Goal: Complete application form

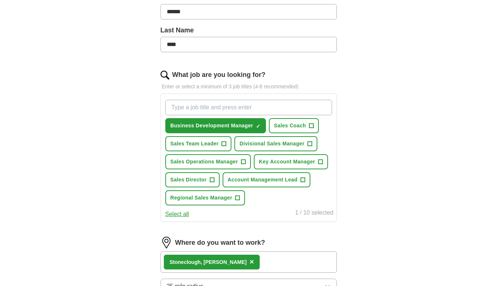
scroll to position [184, 0]
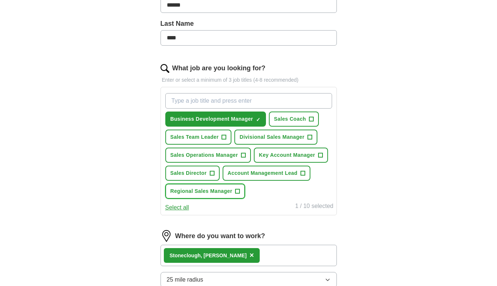
click at [237, 188] on span "+" at bounding box center [238, 191] width 4 height 6
click at [305, 170] on span "+" at bounding box center [303, 173] width 4 height 6
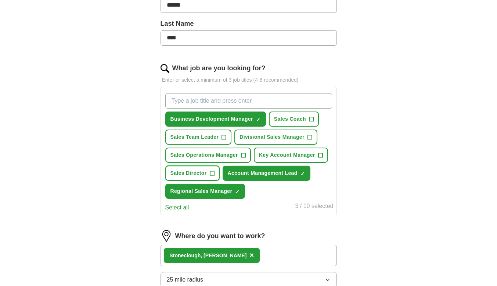
click at [213, 174] on span "+" at bounding box center [212, 173] width 4 height 6
click at [319, 153] on span "+" at bounding box center [320, 155] width 4 height 6
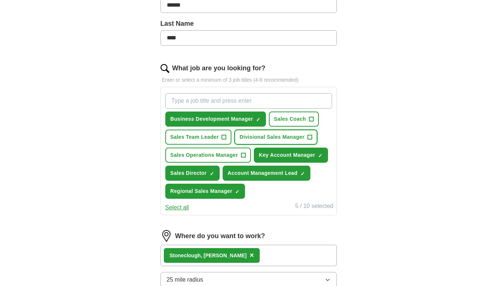
click at [311, 135] on span "+" at bounding box center [310, 137] width 4 height 6
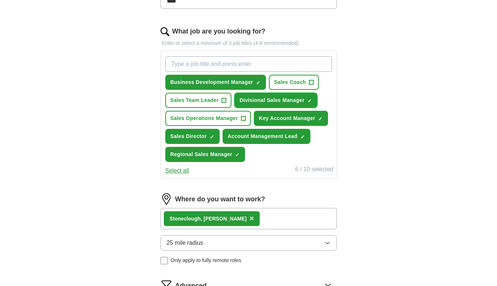
scroll to position [257, 0]
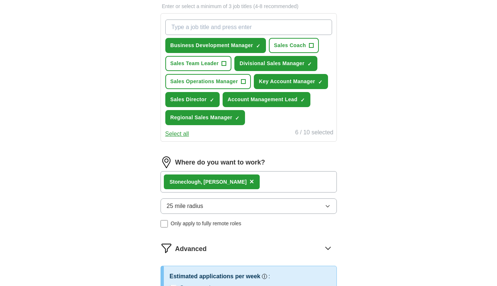
click at [250, 181] on span "×" at bounding box center [252, 181] width 4 height 8
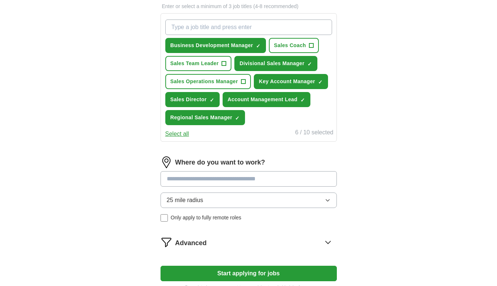
click at [230, 181] on input at bounding box center [249, 178] width 176 height 15
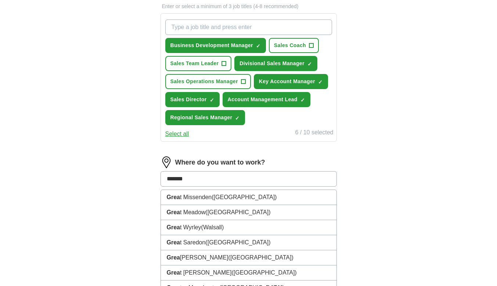
type input "*******"
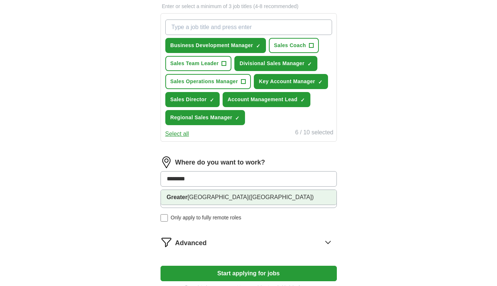
click at [222, 192] on li "[GEOGRAPHIC_DATA] ([GEOGRAPHIC_DATA])" at bounding box center [249, 197] width 176 height 15
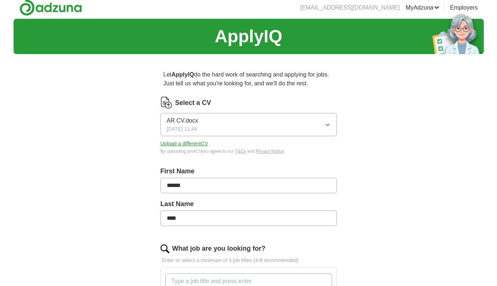
scroll to position [0, 0]
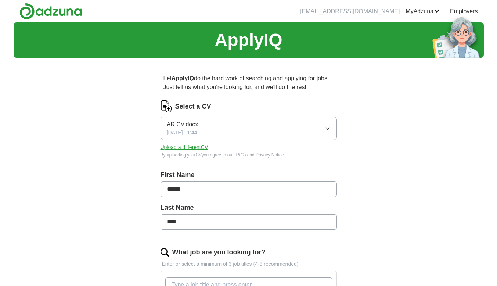
click at [60, 7] on img at bounding box center [50, 11] width 62 height 17
